Goal: Task Accomplishment & Management: Use online tool/utility

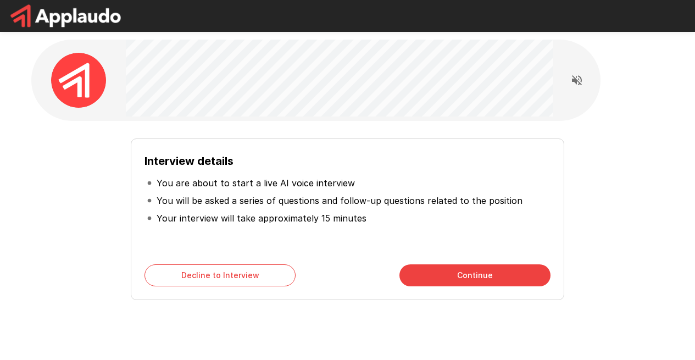
click at [441, 276] on button "Continue" at bounding box center [475, 275] width 151 height 22
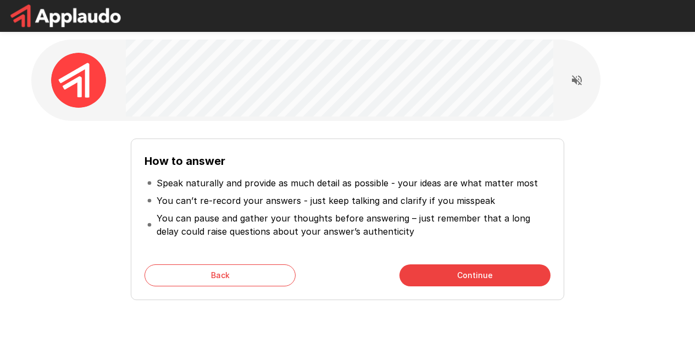
click at [441, 276] on button "Continue" at bounding box center [475, 275] width 151 height 22
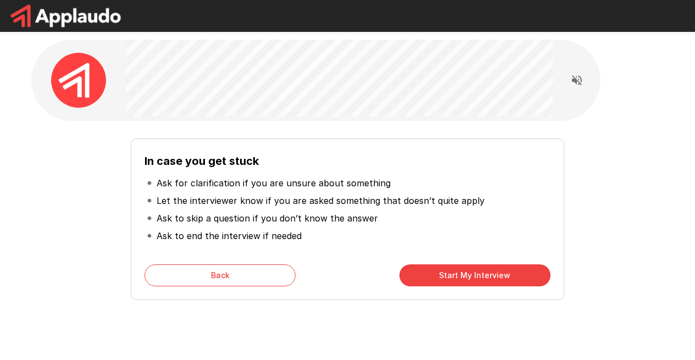
click at [441, 276] on button "Start My Interview" at bounding box center [475, 275] width 151 height 22
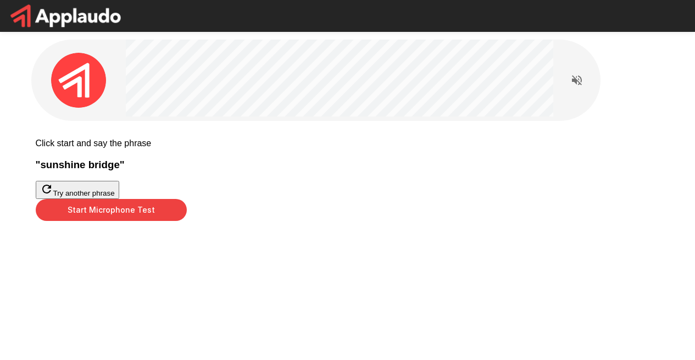
click at [187, 221] on button "Start Microphone Test" at bounding box center [111, 210] width 151 height 22
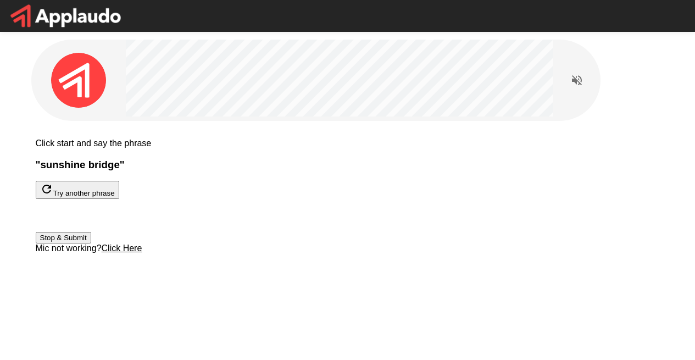
click at [78, 232] on div at bounding box center [57, 215] width 42 height 33
click at [335, 171] on h3 "" sunshine bridge "" at bounding box center [348, 165] width 624 height 12
click at [78, 232] on div at bounding box center [57, 215] width 42 height 33
